Goal: Information Seeking & Learning: Understand process/instructions

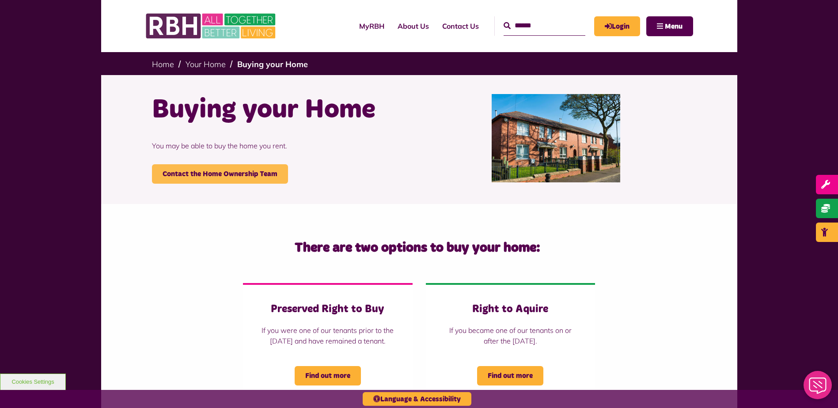
click at [220, 175] on link "Contact the Home Ownership Team" at bounding box center [220, 173] width 136 height 19
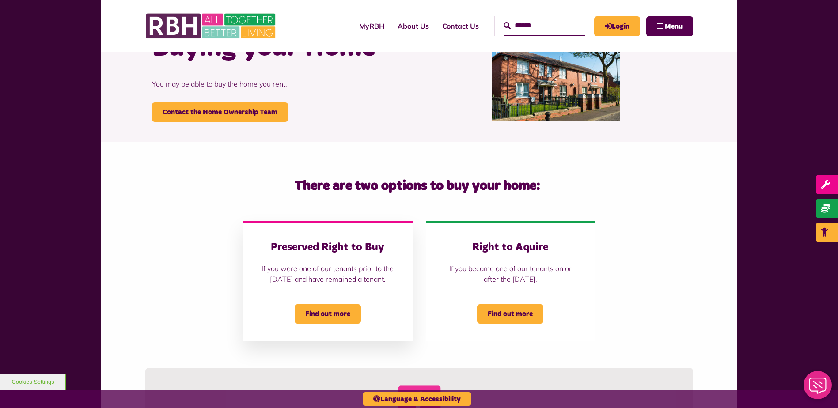
scroll to position [88, 0]
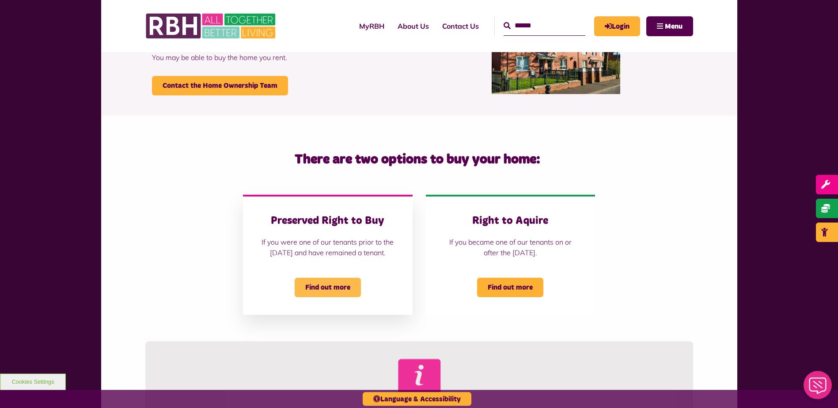
click at [340, 297] on span "Find out more" at bounding box center [328, 287] width 66 height 19
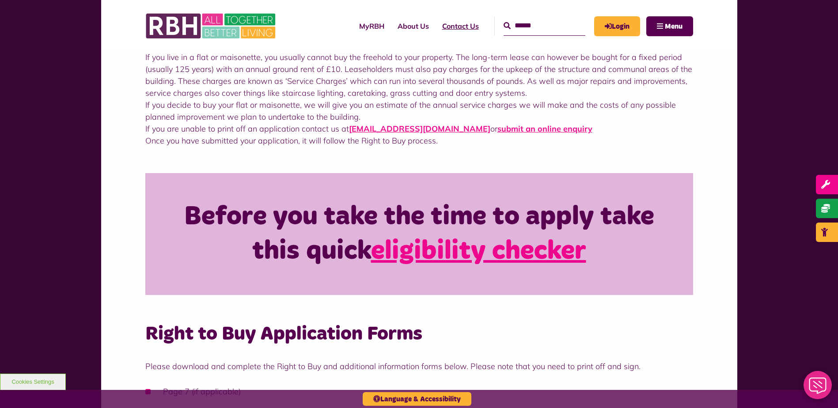
scroll to position [354, 0]
